Goal: Contribute content

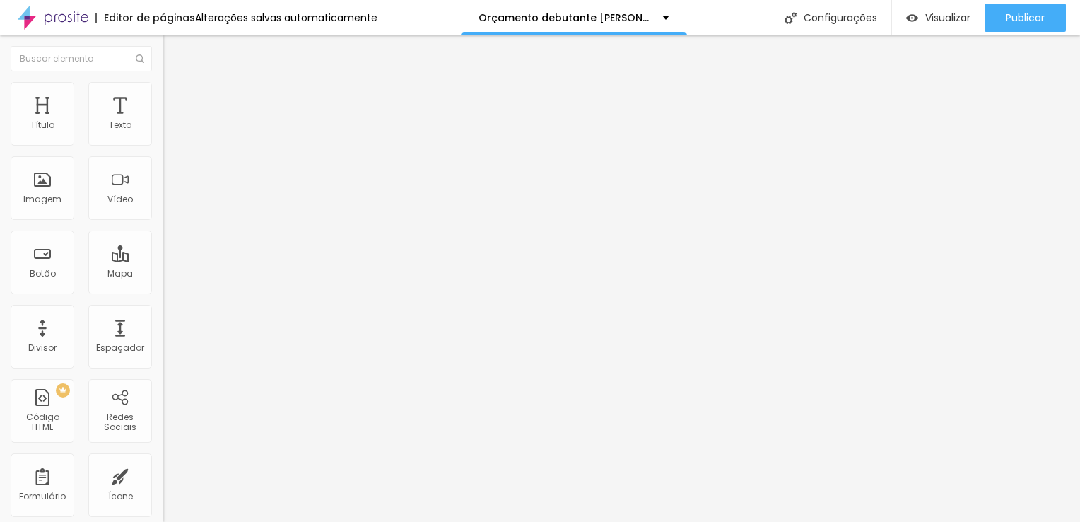
click at [163, 122] on span "Trocar imagem" at bounding box center [201, 116] width 77 height 12
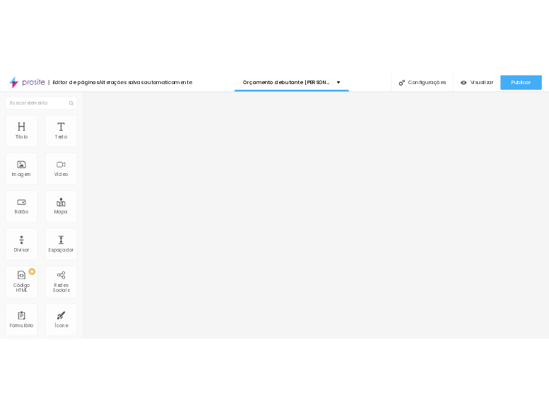
scroll to position [2262, 0]
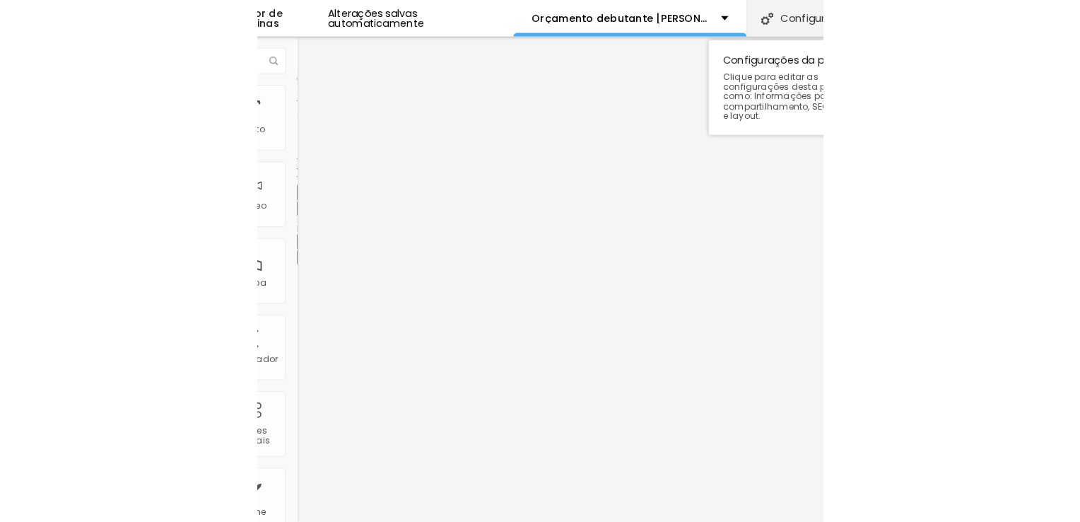
scroll to position [0, 0]
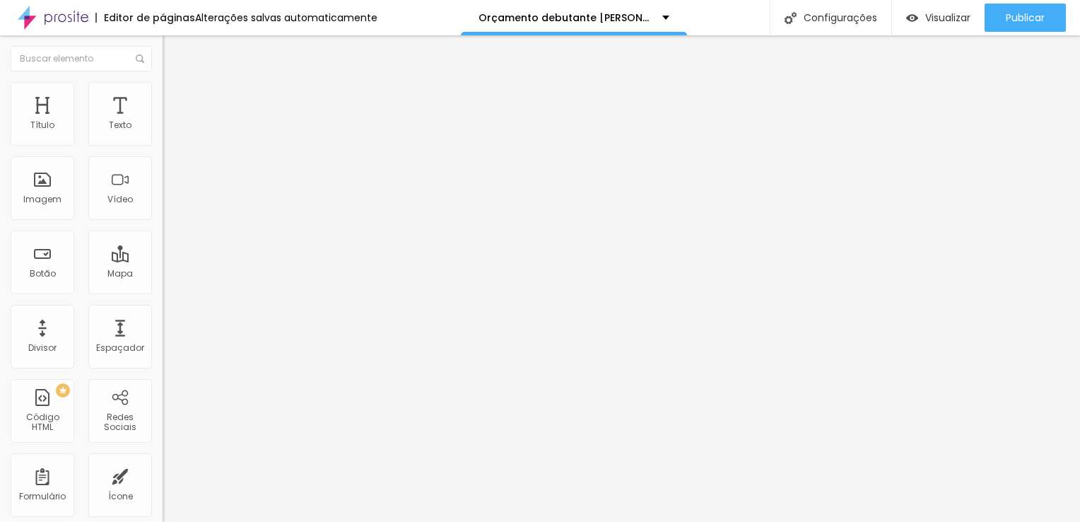
click at [163, 122] on span "Trocar imagem" at bounding box center [201, 116] width 77 height 12
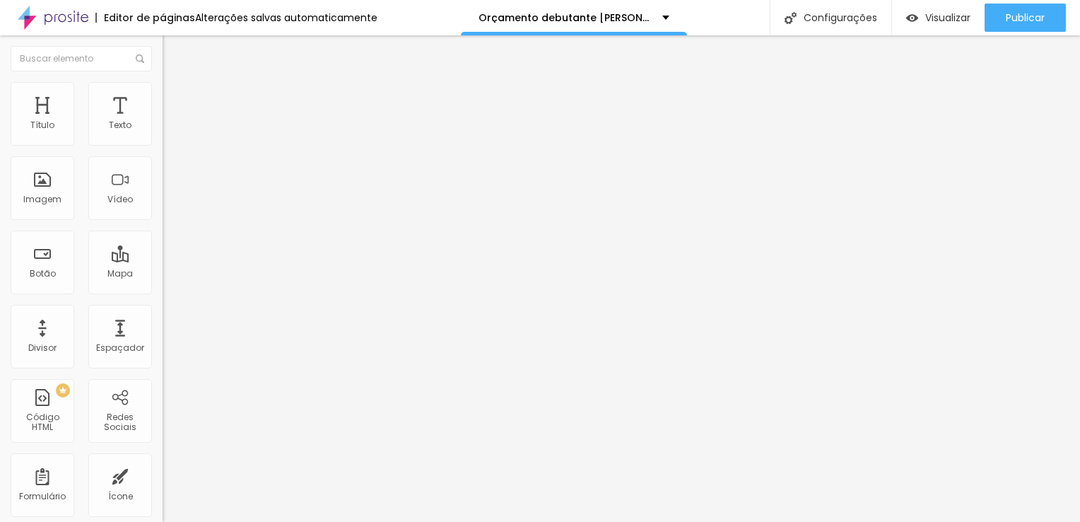
scroll to position [1202, 0]
click at [163, 122] on span "Trocar imagem" at bounding box center [201, 116] width 77 height 12
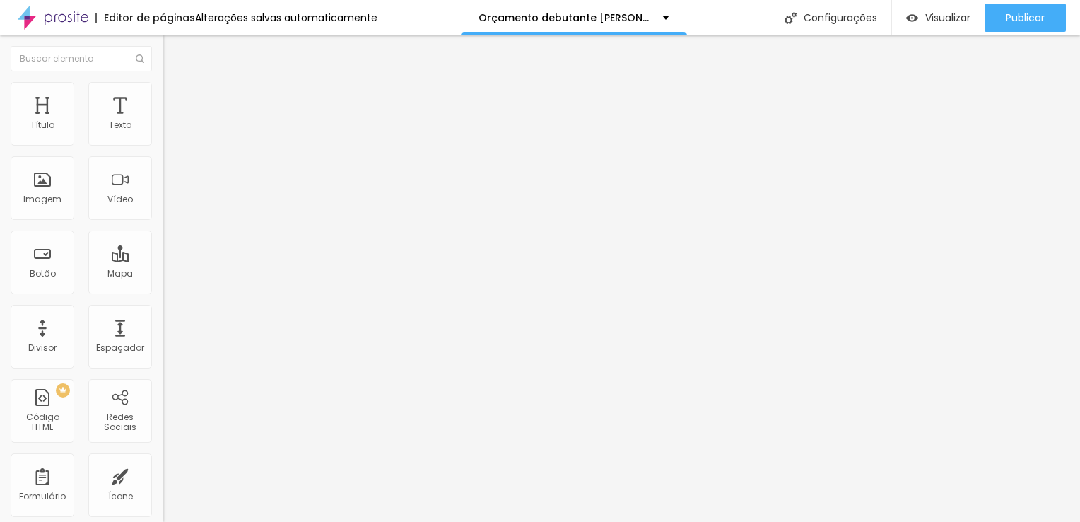
click at [163, 122] on span "Trocar imagem" at bounding box center [201, 116] width 77 height 12
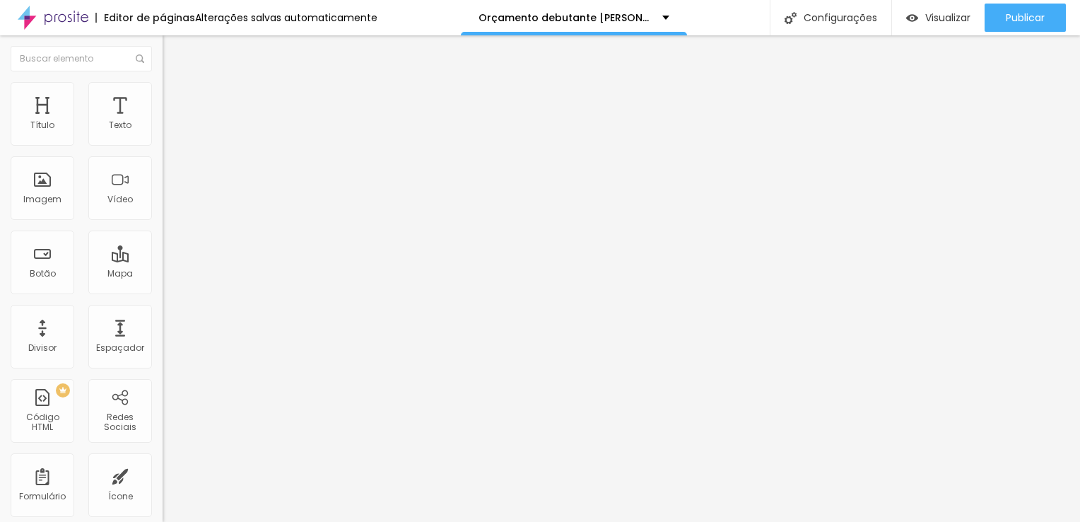
click at [163, 122] on span "Trocar imagem" at bounding box center [201, 116] width 77 height 12
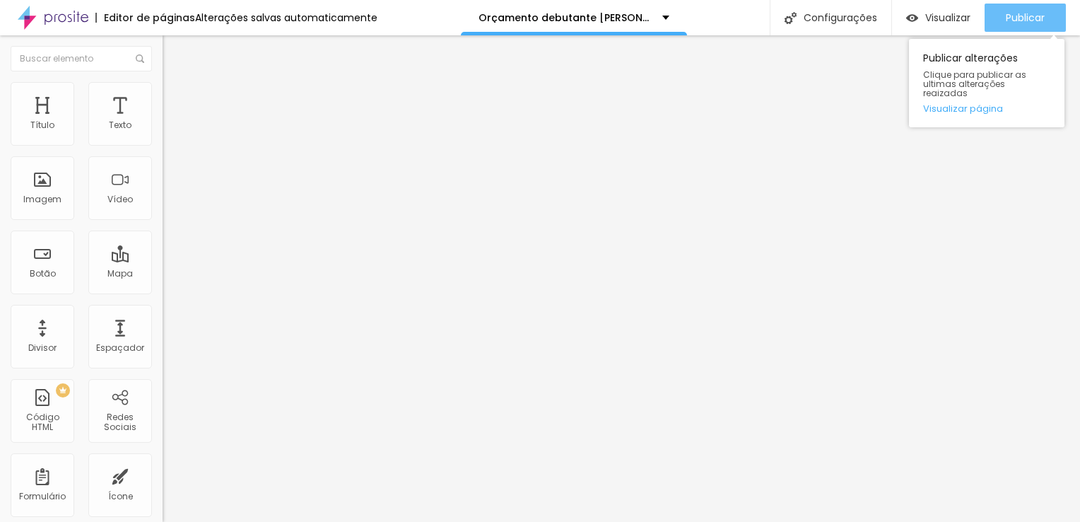
click at [1019, 13] on span "Publicar" at bounding box center [1025, 17] width 39 height 11
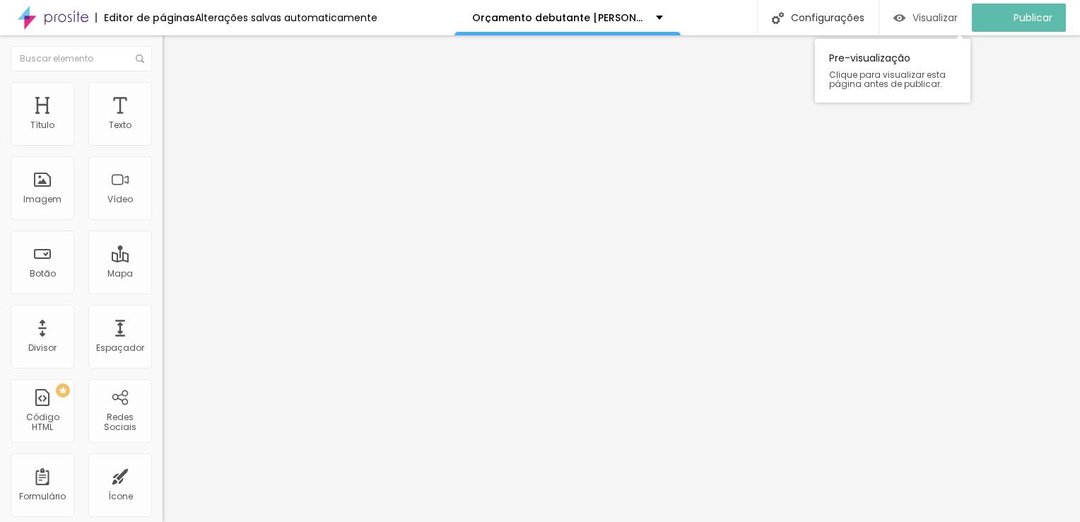
click at [942, 18] on span "Visualizar" at bounding box center [934, 17] width 45 height 11
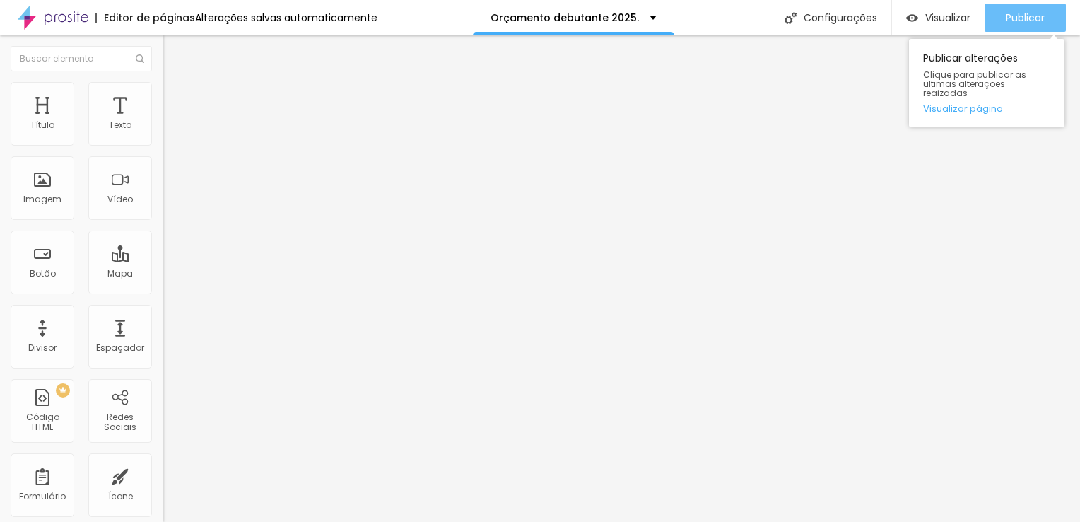
click at [1031, 16] on span "Publicar" at bounding box center [1025, 17] width 39 height 11
